Goal: Use online tool/utility: Utilize a website feature to perform a specific function

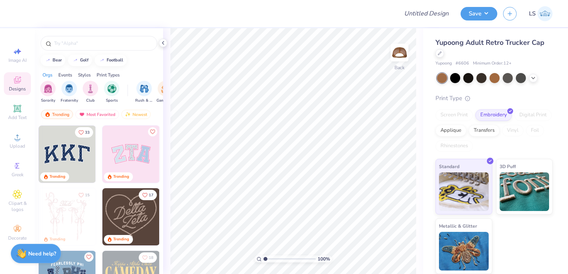
click at [134, 148] on img at bounding box center [130, 154] width 57 height 57
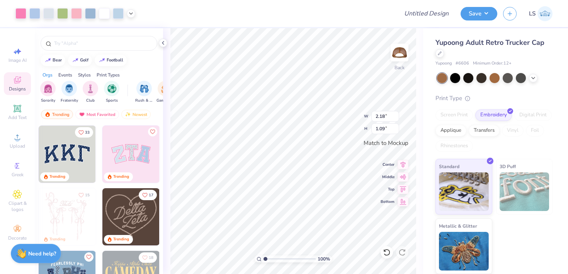
type input "3.56"
type input "1.78"
click at [383, 190] on div "100 % Back W 3.56 3.56 " H 1.78 1.78 " Match to [GEOGRAPHIC_DATA] Middle Top Bo…" at bounding box center [293, 151] width 260 height 246
type input "4.91"
type input "2.46"
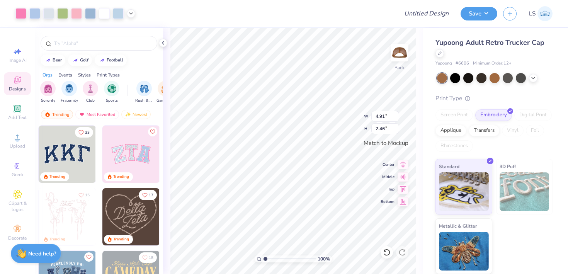
type input "4.98"
type input "2.49"
click at [380, 117] on input "4.98" at bounding box center [385, 116] width 28 height 11
type input "4.99"
type input "2.50"
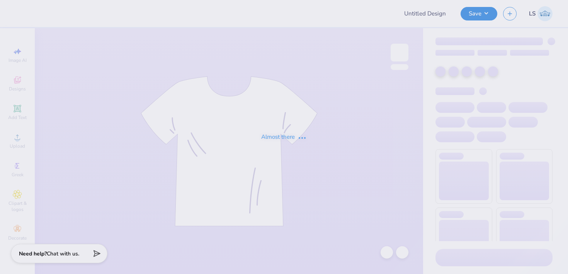
type input "FPS238808"
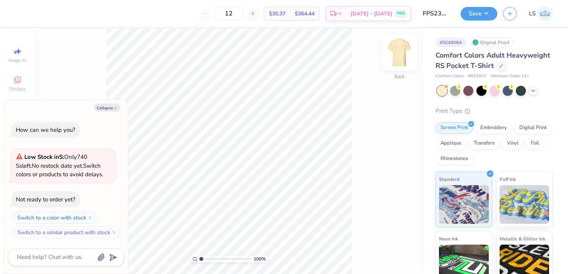
click at [393, 58] on img at bounding box center [399, 52] width 31 height 31
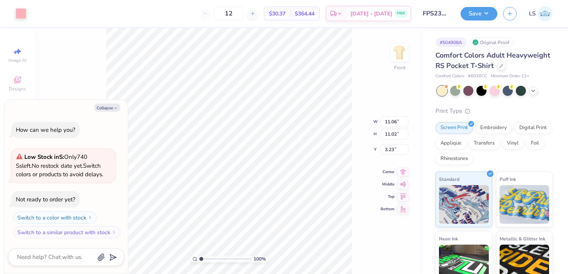
type textarea "x"
type input "3.58"
type textarea "x"
type input "3.77"
type textarea "x"
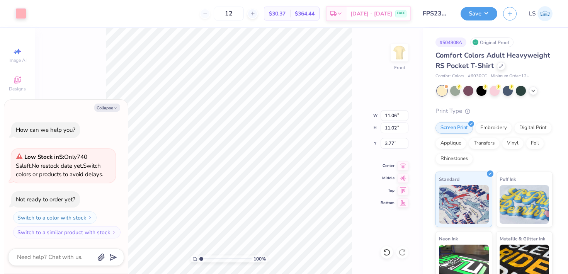
type input "3.00"
type textarea "x"
